Goal: Information Seeking & Learning: Learn about a topic

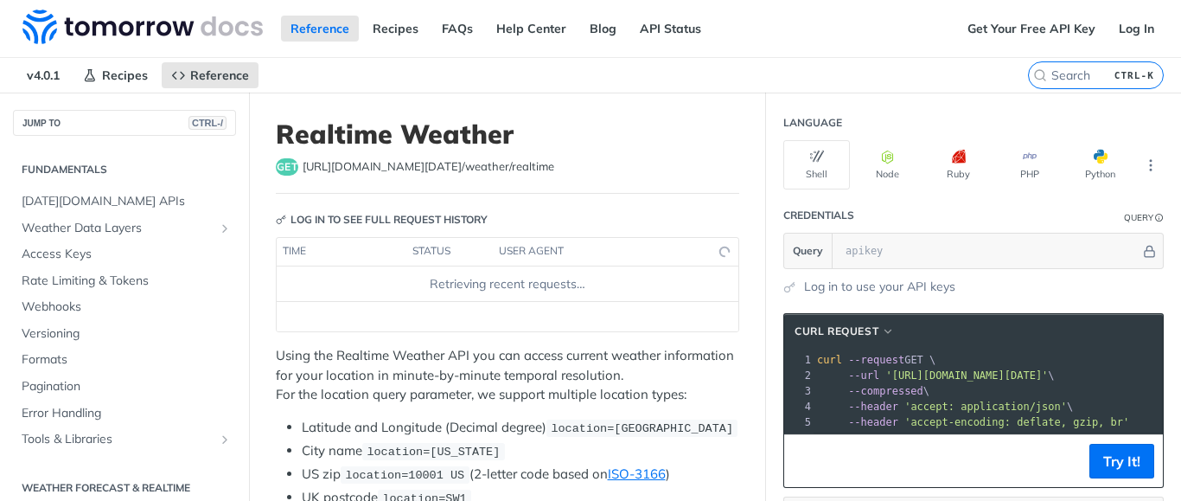
scroll to position [282, 0]
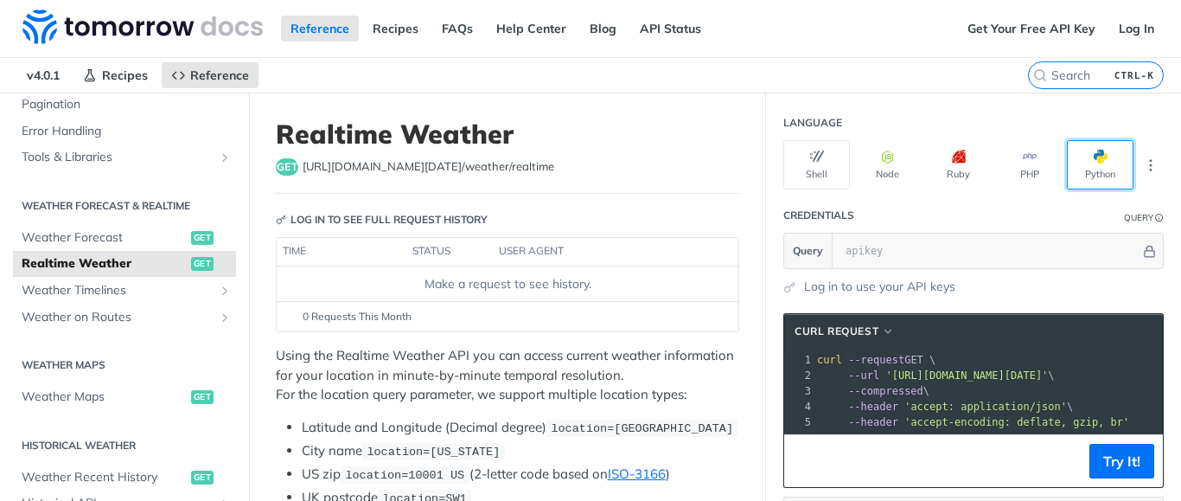
click at [1114, 168] on button "Python" at bounding box center [1100, 164] width 67 height 49
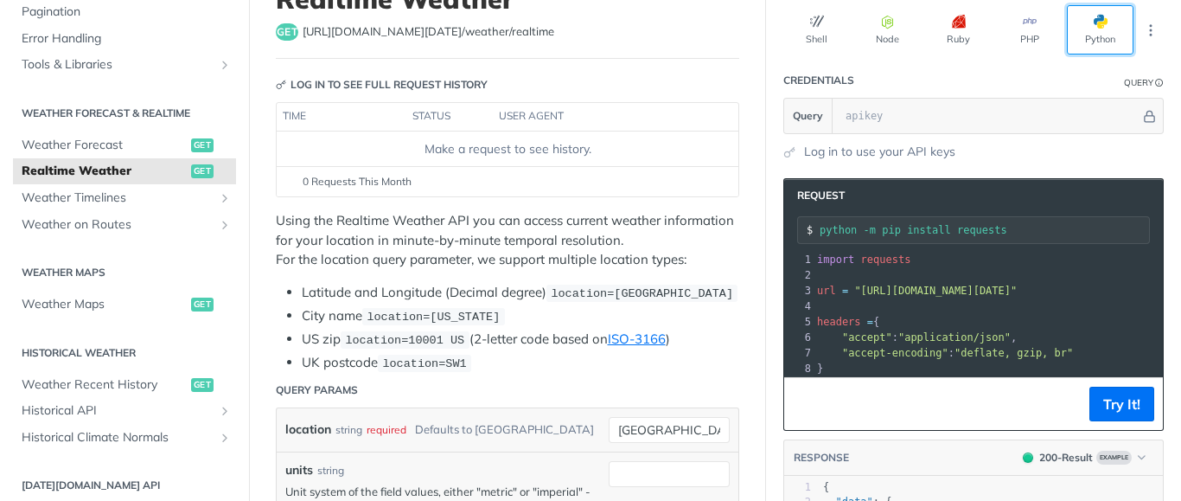
scroll to position [189, 0]
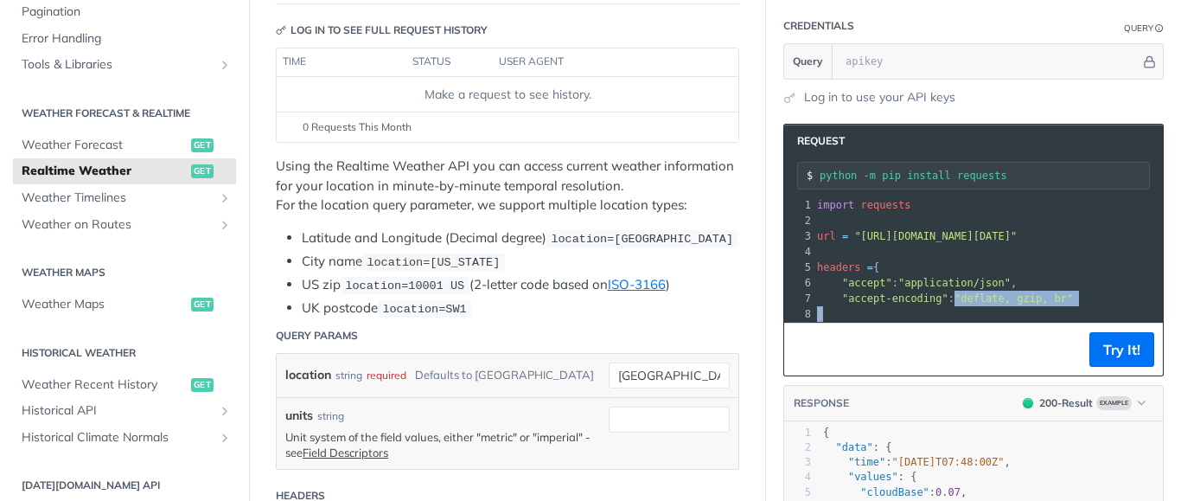
drag, startPoint x: 1038, startPoint y: 297, endPoint x: 1180, endPoint y: 310, distance: 142.5
click at [1180, 310] on div "Jump to Content Reference Recipes FAQs Help Center Blog API Status Recipes Refe…" at bounding box center [590, 250] width 1181 height 501
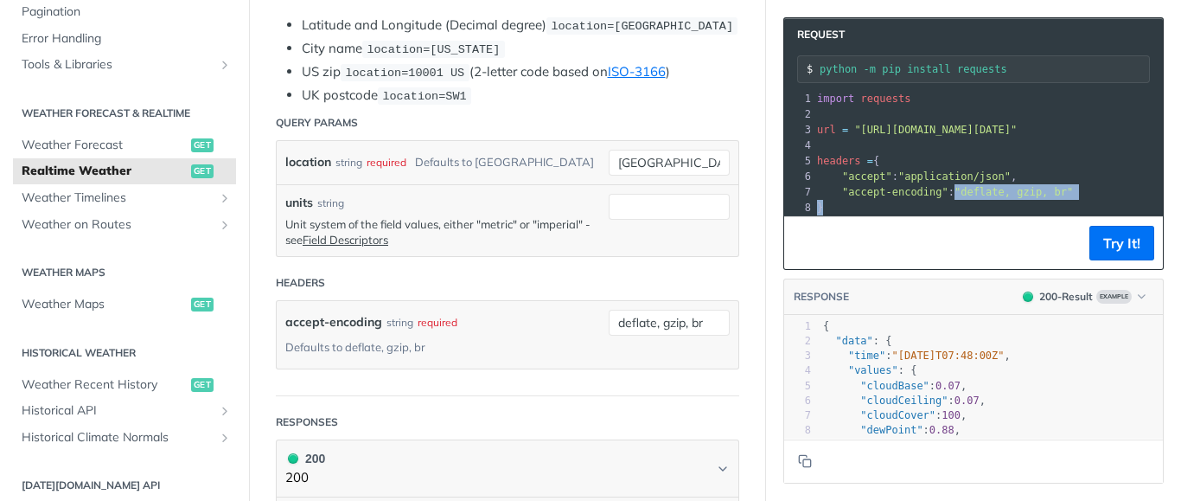
scroll to position [409, 0]
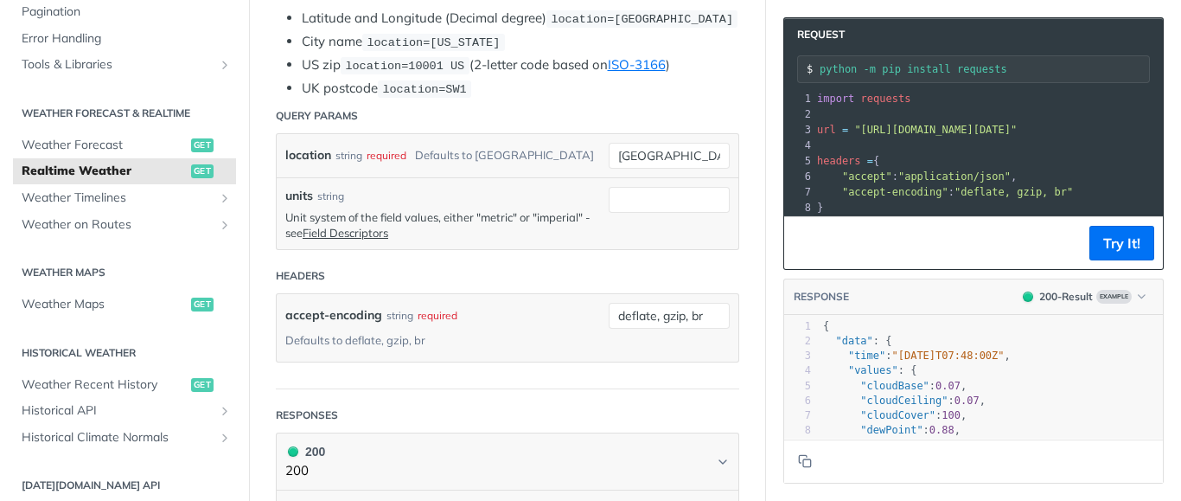
drag, startPoint x: 1069, startPoint y: 439, endPoint x: 1069, endPoint y: 478, distance: 38.9
click at [1069, 478] on footer at bounding box center [973, 460] width 379 height 44
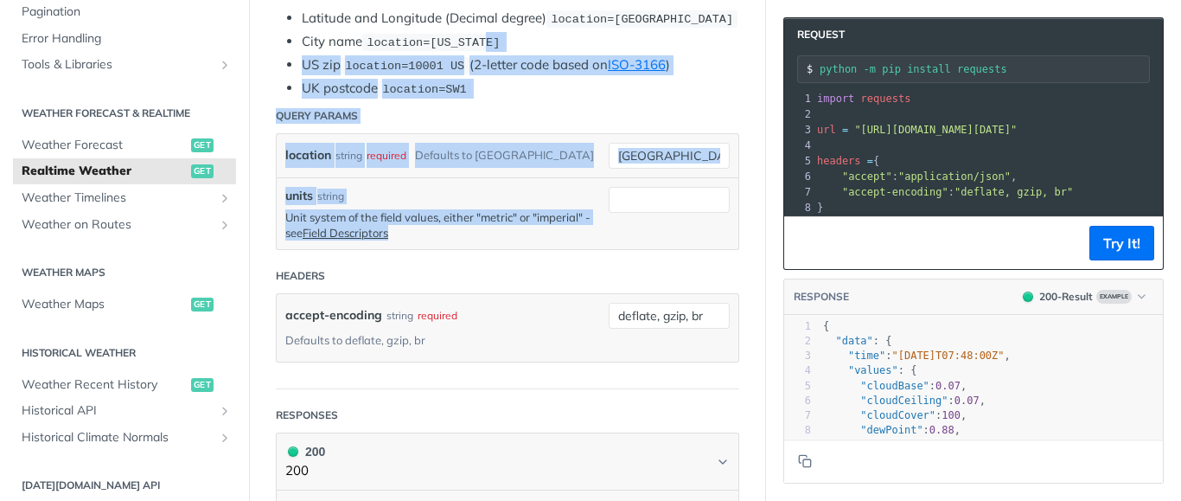
drag, startPoint x: 747, startPoint y: 255, endPoint x: 731, endPoint y: 60, distance: 196.1
click at [731, 60] on article "Realtime Weather get [URL][DOMAIN_NAME][DATE] /weather/realtime Log in to see f…" at bounding box center [507, 474] width 517 height 1581
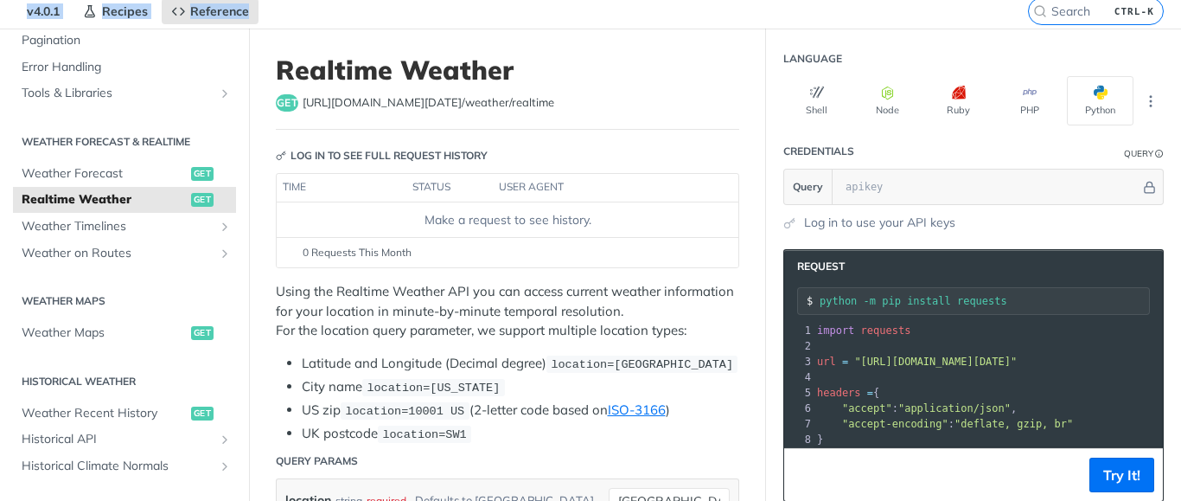
scroll to position [0, 0]
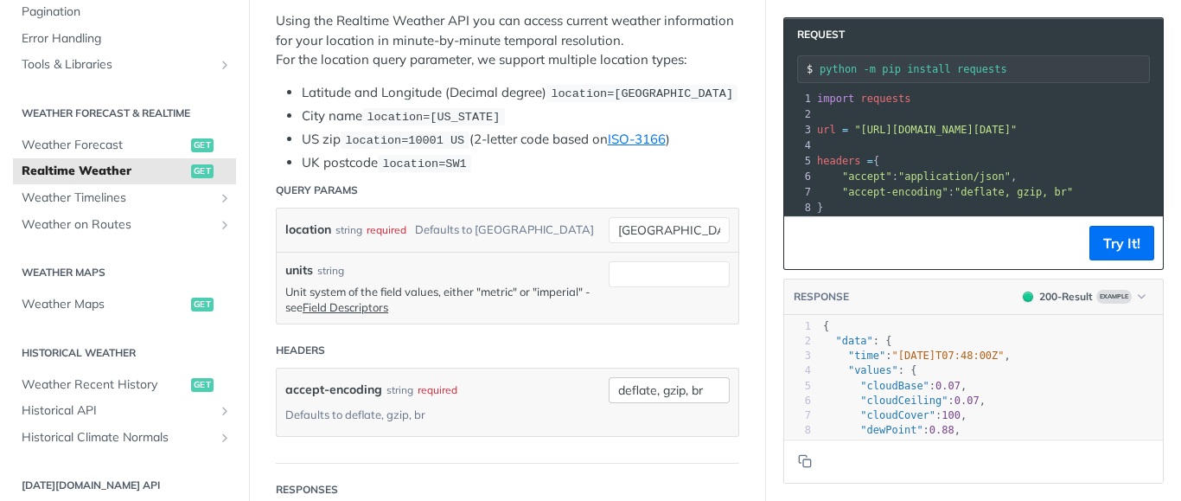
drag, startPoint x: 731, startPoint y: 60, endPoint x: 689, endPoint y: 446, distance: 388.7
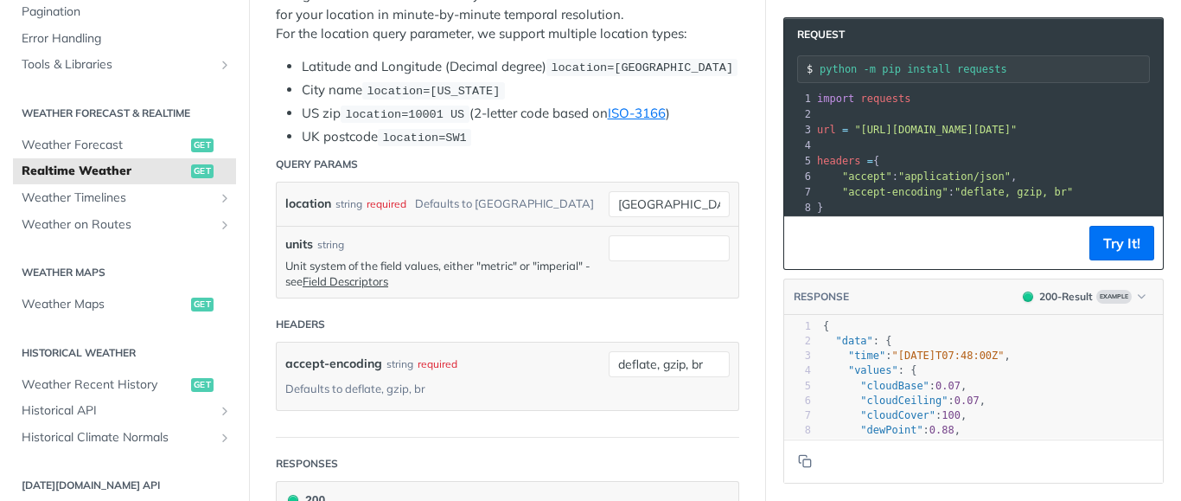
click at [560, 168] on header "Query Params" at bounding box center [507, 164] width 463 height 35
drag, startPoint x: 693, startPoint y: 221, endPoint x: 538, endPoint y: 209, distance: 155.3
click at [609, 209] on input "[GEOGRAPHIC_DATA]" at bounding box center [669, 204] width 121 height 26
click at [616, 217] on input "boca raton" at bounding box center [669, 204] width 121 height 26
click at [676, 261] on input "units" at bounding box center [669, 248] width 121 height 26
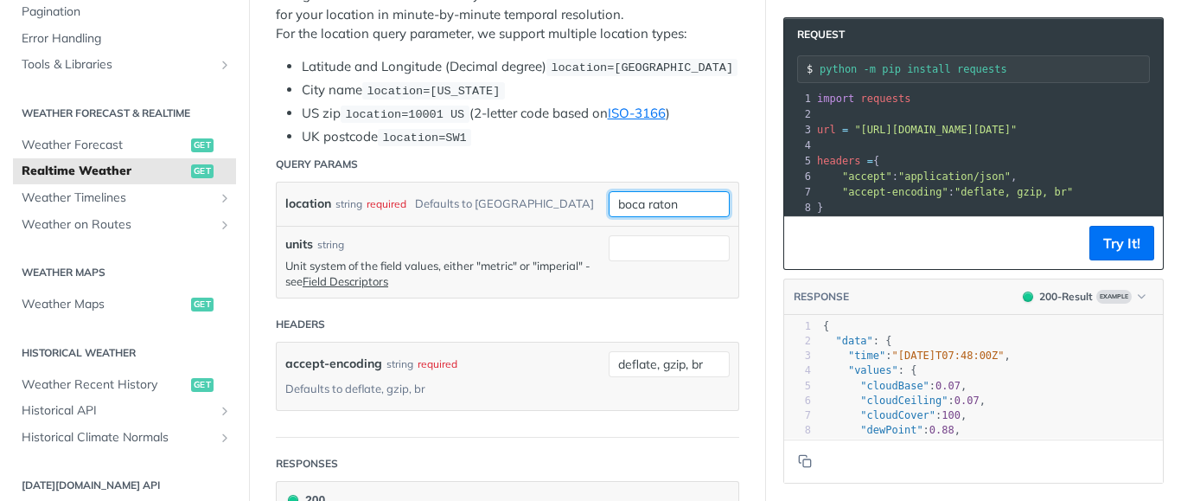
click at [623, 217] on input "boca raton" at bounding box center [669, 204] width 121 height 26
click at [550, 217] on div "location string required Defaults to [GEOGRAPHIC_DATA]" at bounding box center [442, 204] width 315 height 26
click at [664, 261] on input "units" at bounding box center [669, 248] width 121 height 26
click at [691, 215] on input "boca raton" at bounding box center [669, 204] width 121 height 26
click at [618, 217] on input "boca raton'" at bounding box center [669, 204] width 121 height 26
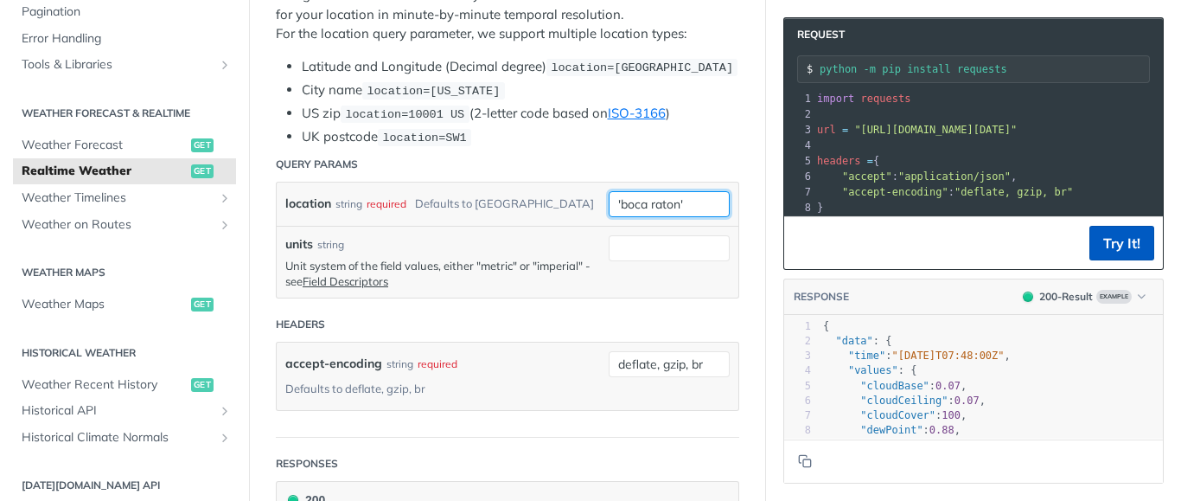
type input "'boca raton'"
click at [1109, 238] on button "Try It!" at bounding box center [1121, 243] width 65 height 35
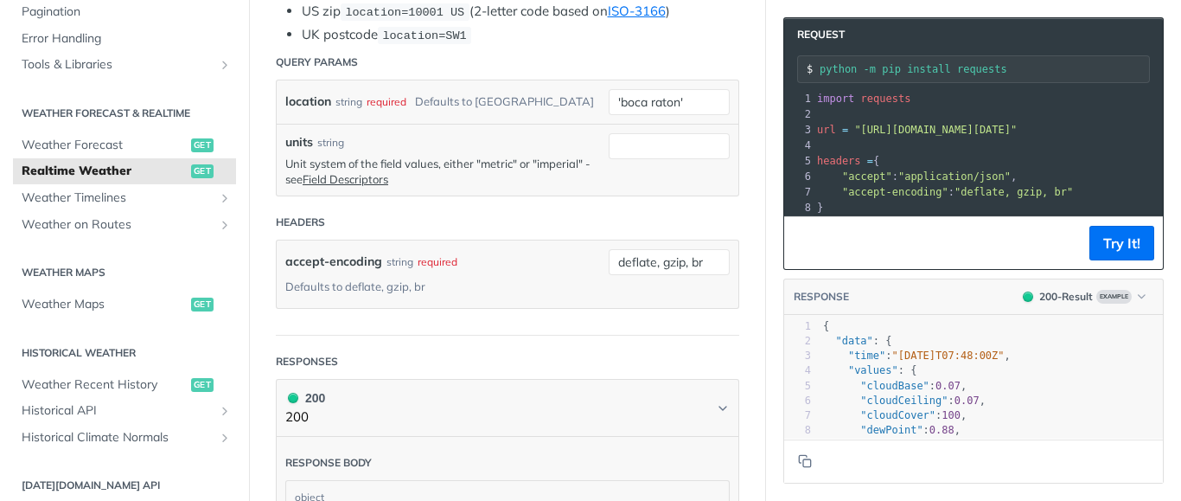
scroll to position [581, 0]
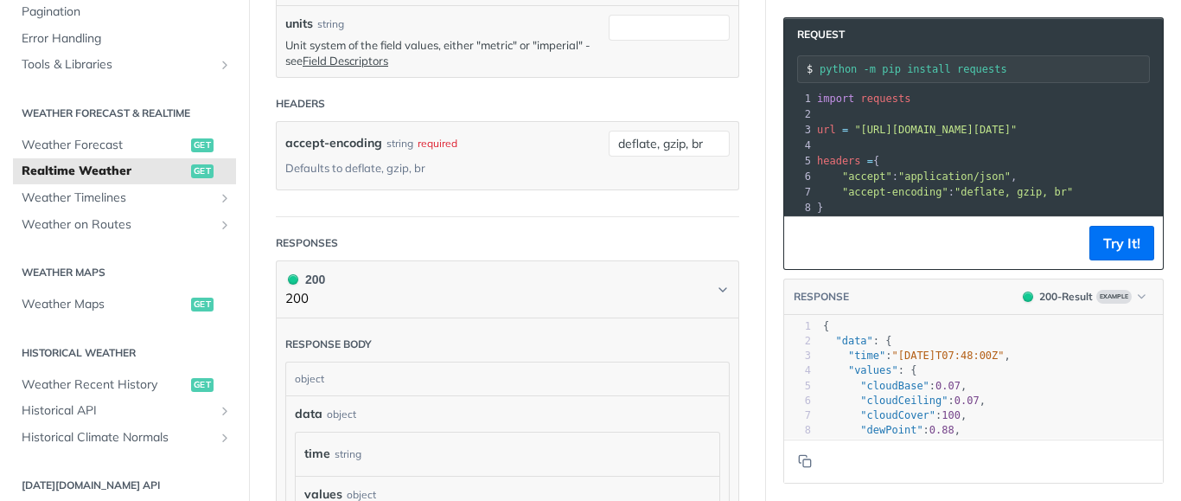
click at [721, 244] on article "Realtime Weather get [URL][DOMAIN_NAME][DATE] /weather/realtime Log in to see f…" at bounding box center [507, 301] width 517 height 1581
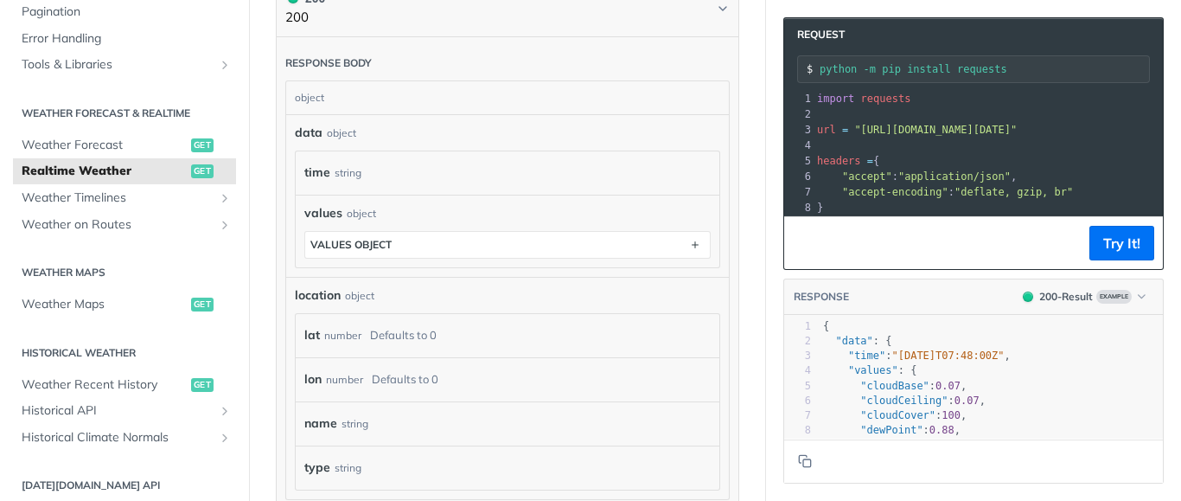
scroll to position [865, 0]
click at [1169, 291] on section "Request python -m pip install requests xxxxxxxxxx 12 1 import requests 2 ​ 3 ur…" at bounding box center [973, 250] width 415 height 501
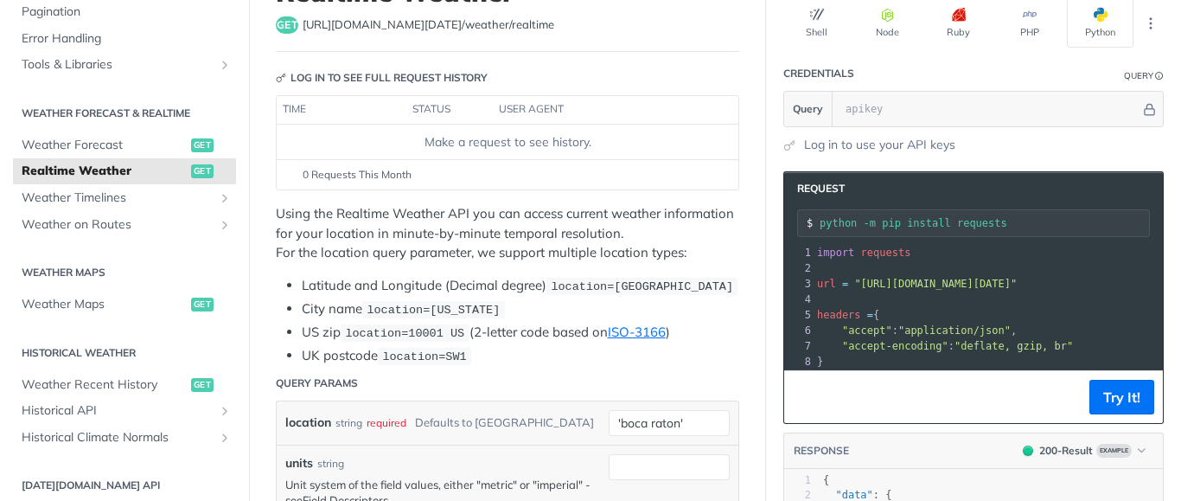
scroll to position [152, 0]
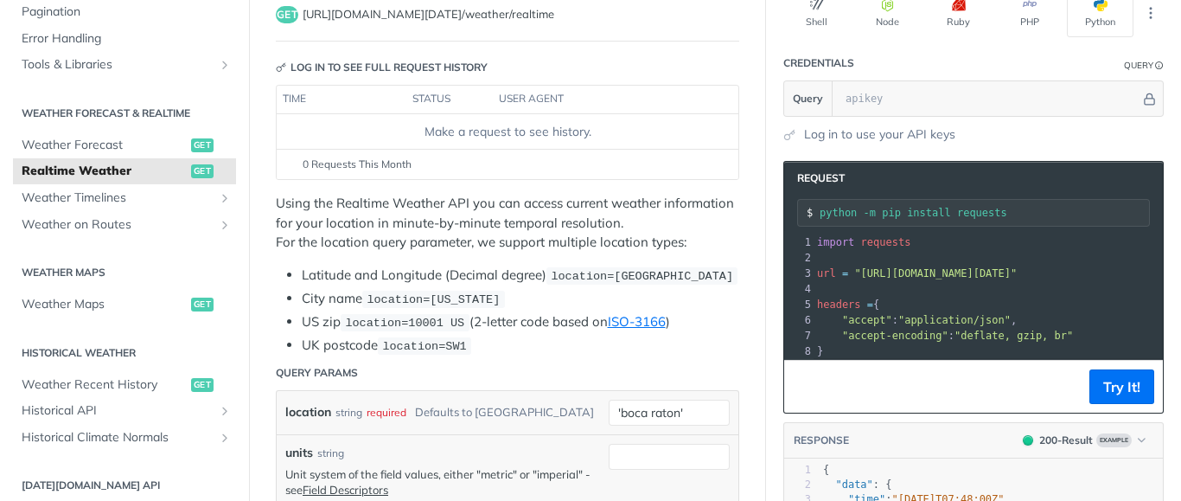
click at [674, 309] on li "City name location=[US_STATE]" at bounding box center [521, 299] width 438 height 20
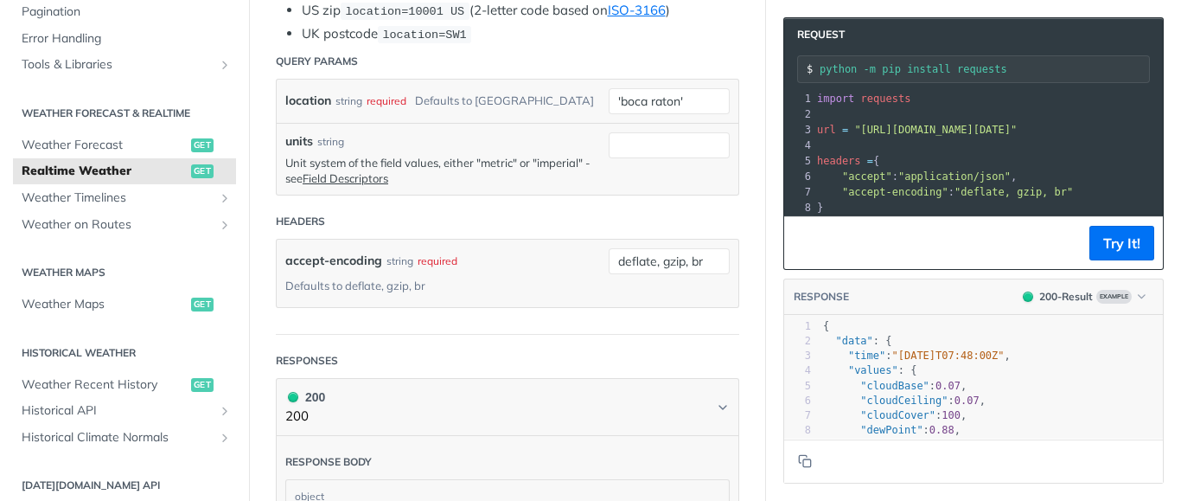
scroll to position [412, 0]
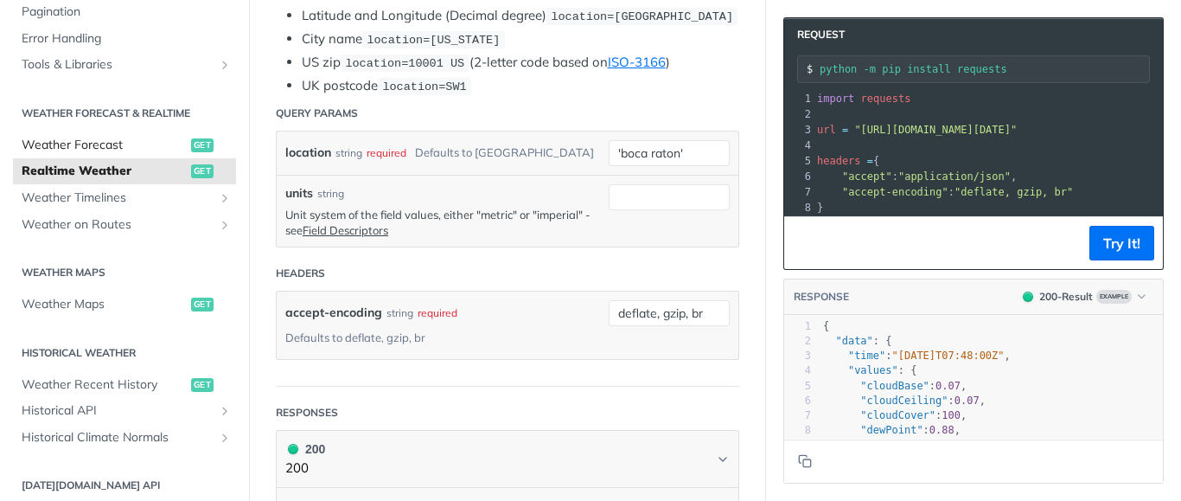
click at [88, 155] on link "Weather Forecast get" at bounding box center [124, 145] width 223 height 26
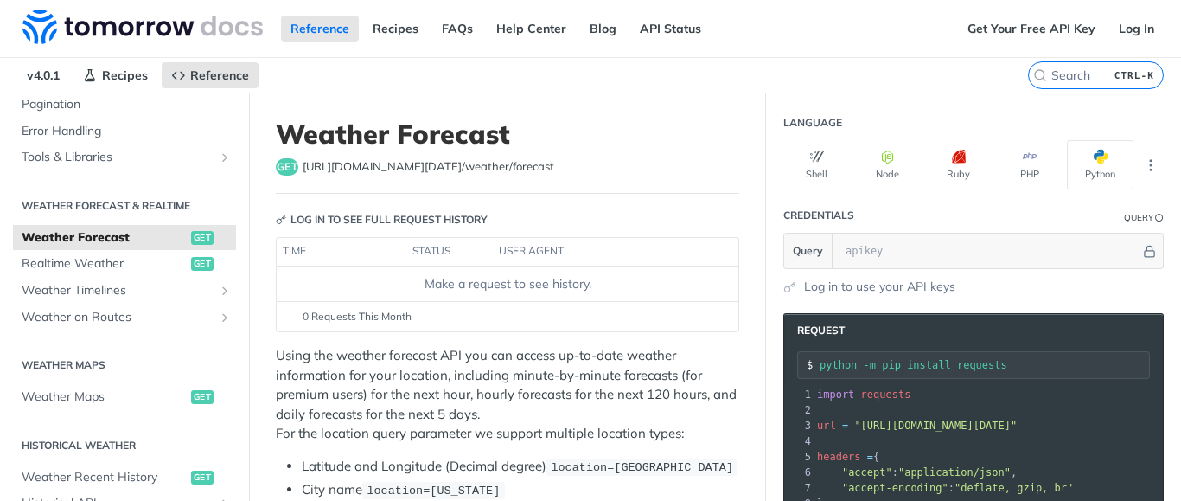
click at [597, 372] on p "Using the weather forecast API you can access up-to-date weather information fo…" at bounding box center [507, 395] width 463 height 98
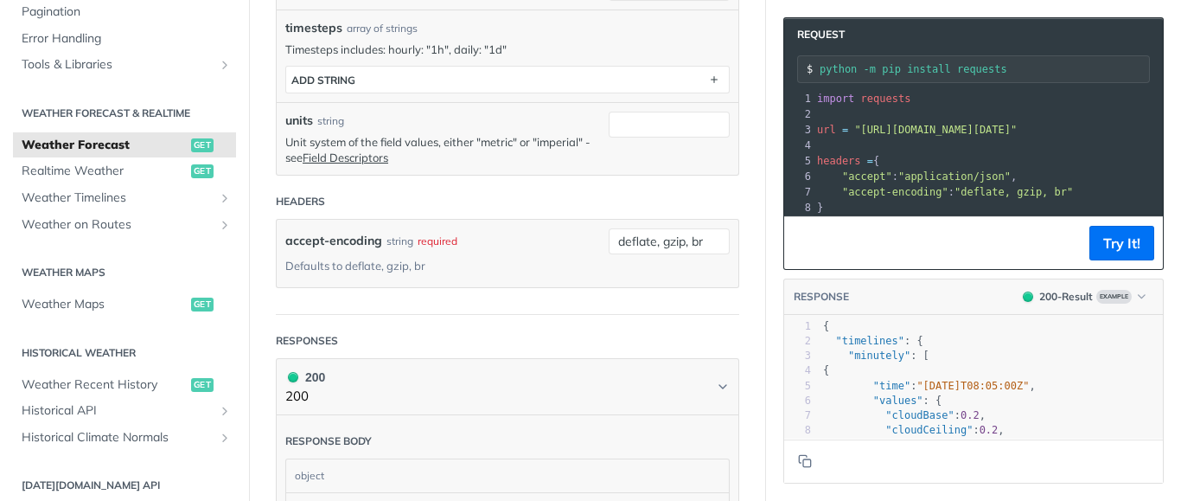
scroll to position [623, 0]
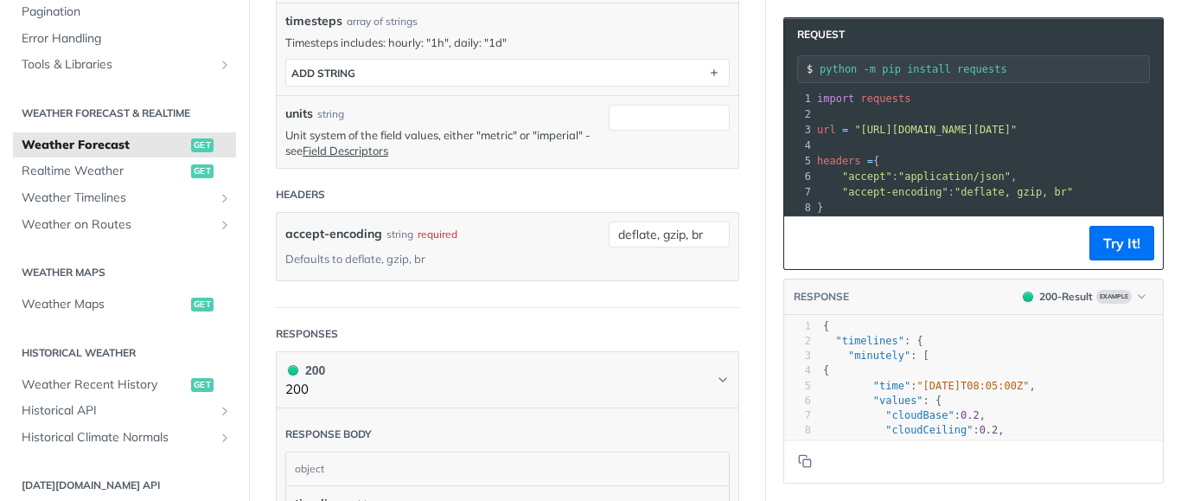
click at [976, 356] on pre ""minutely" : [" at bounding box center [991, 355] width 343 height 15
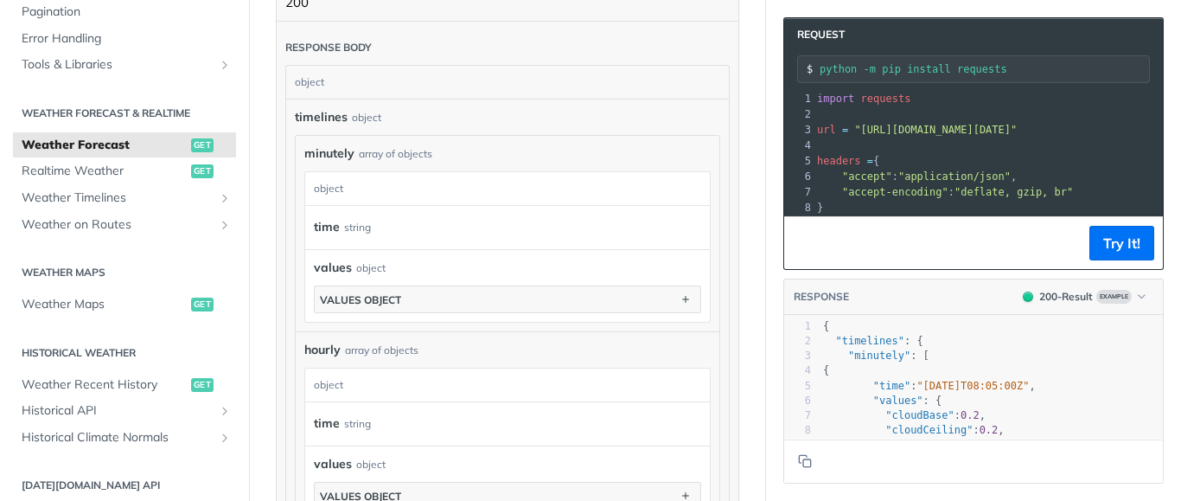
scroll to position [1018, 0]
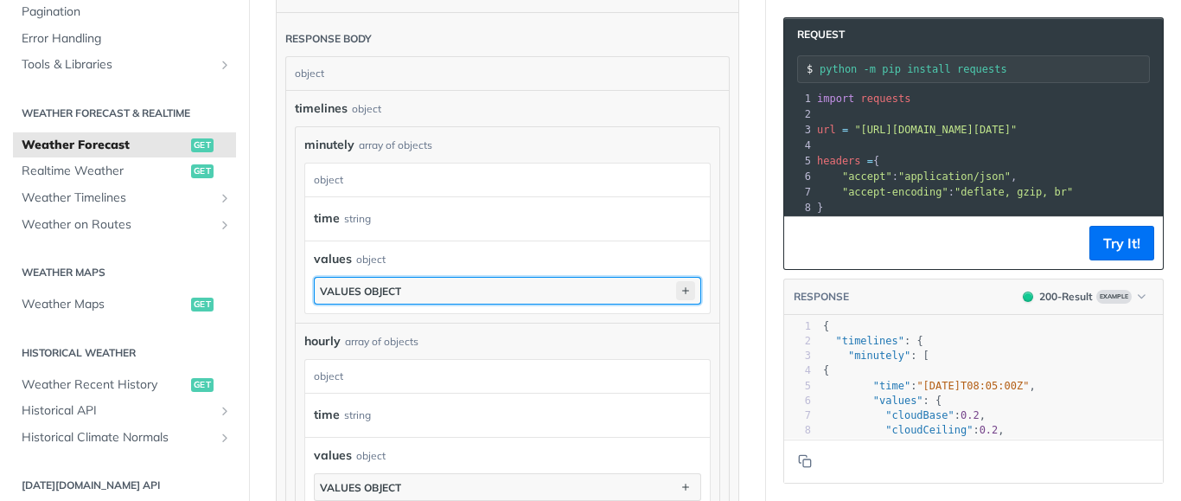
click at [678, 300] on icon "button" at bounding box center [685, 290] width 19 height 19
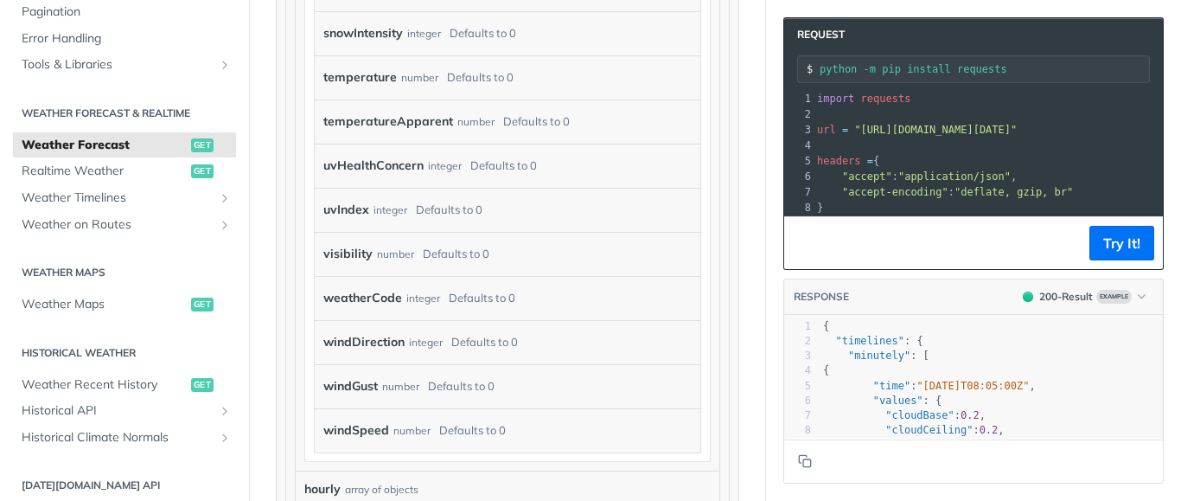
scroll to position [871, 0]
